Goal: Check status: Check status

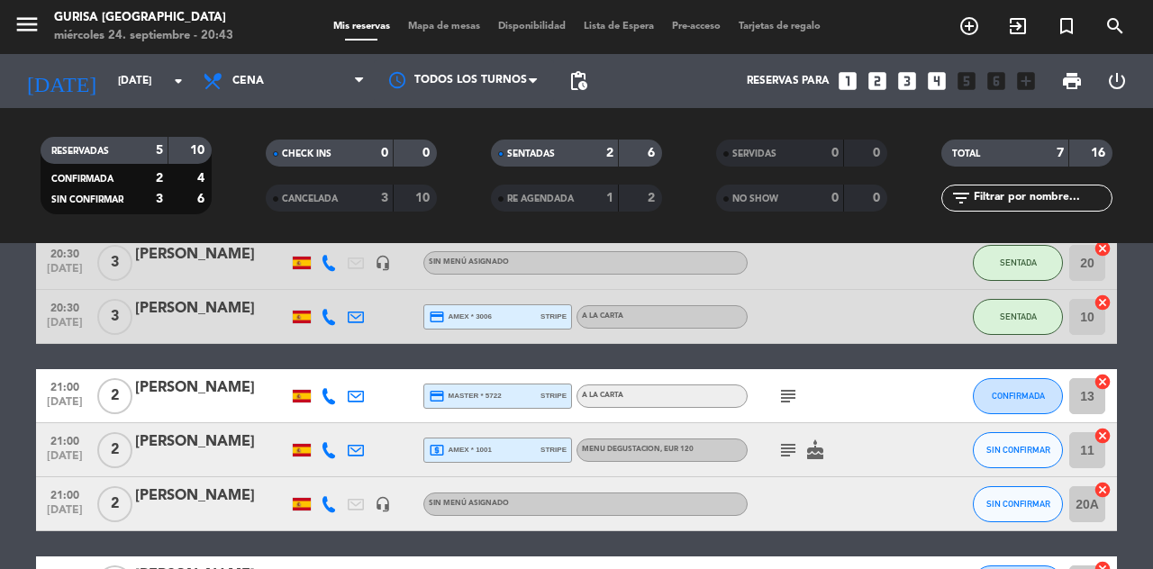
scroll to position [87, 0]
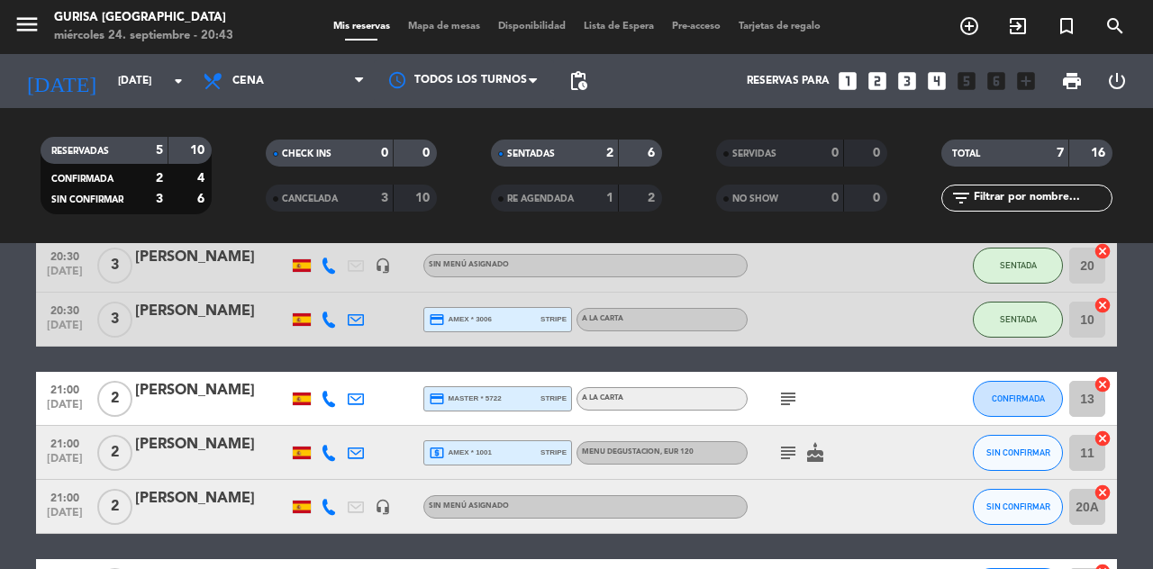
click at [780, 402] on icon "subject" at bounding box center [788, 399] width 22 height 22
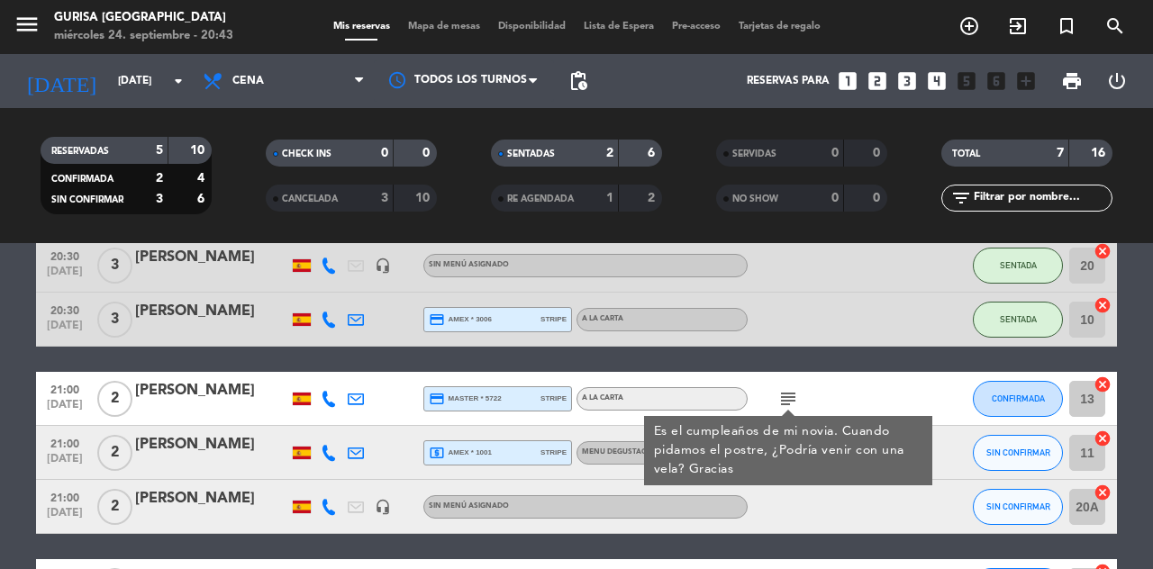
click at [794, 405] on icon "subject" at bounding box center [788, 399] width 22 height 22
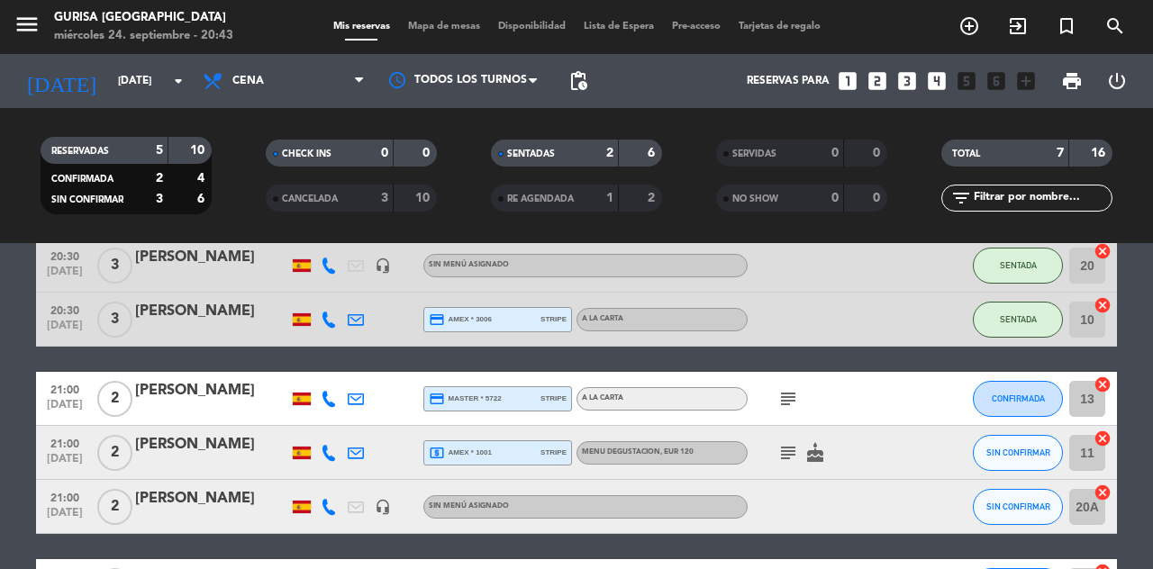
click at [791, 405] on icon "subject" at bounding box center [788, 399] width 22 height 22
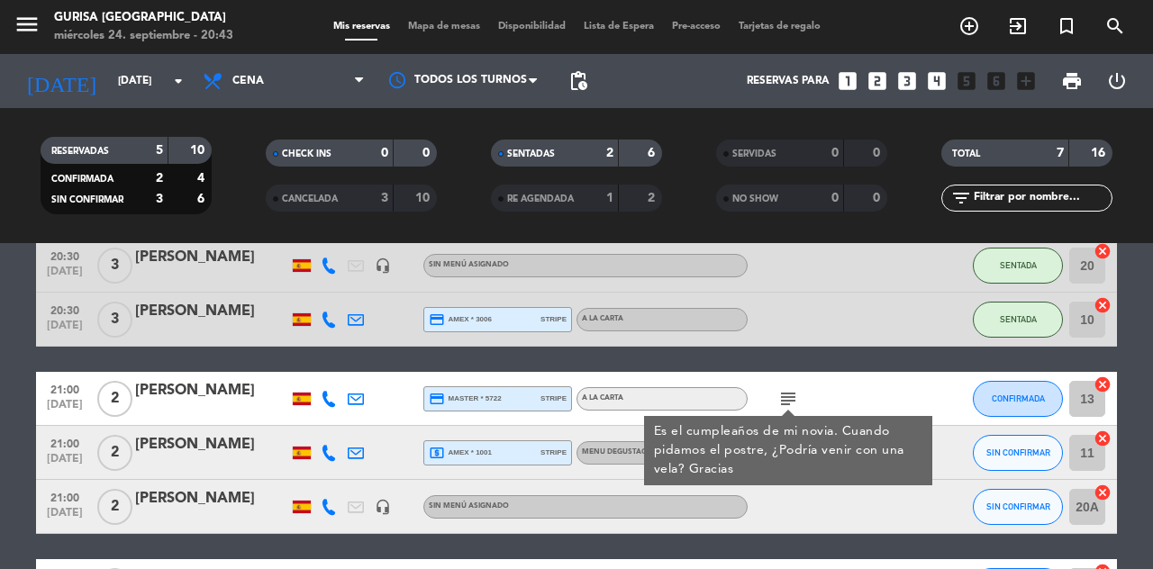
click at [780, 397] on icon "subject" at bounding box center [788, 399] width 22 height 22
